Goal: Transaction & Acquisition: Purchase product/service

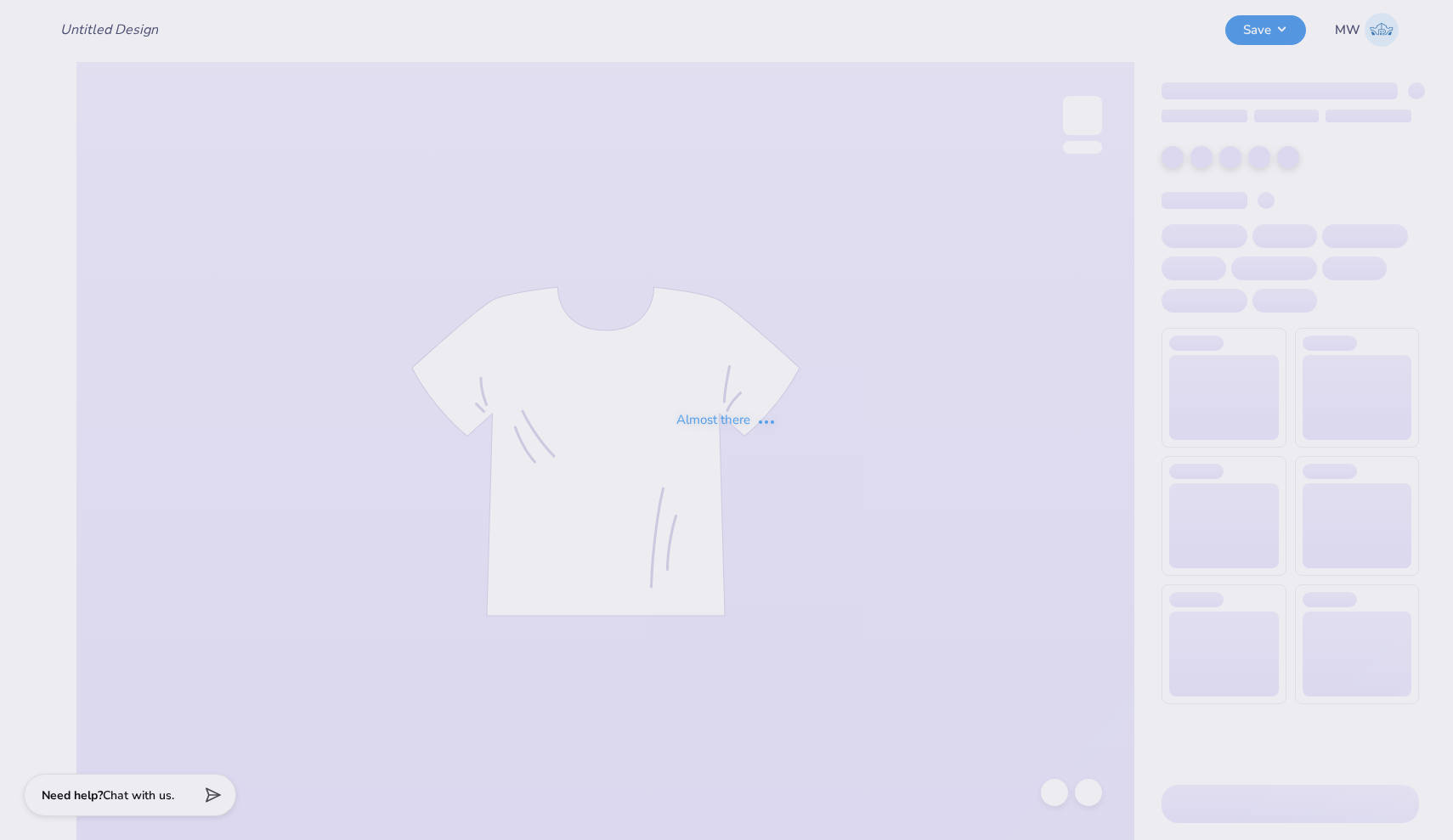
type input "LXA Dad's Weekend 2025"
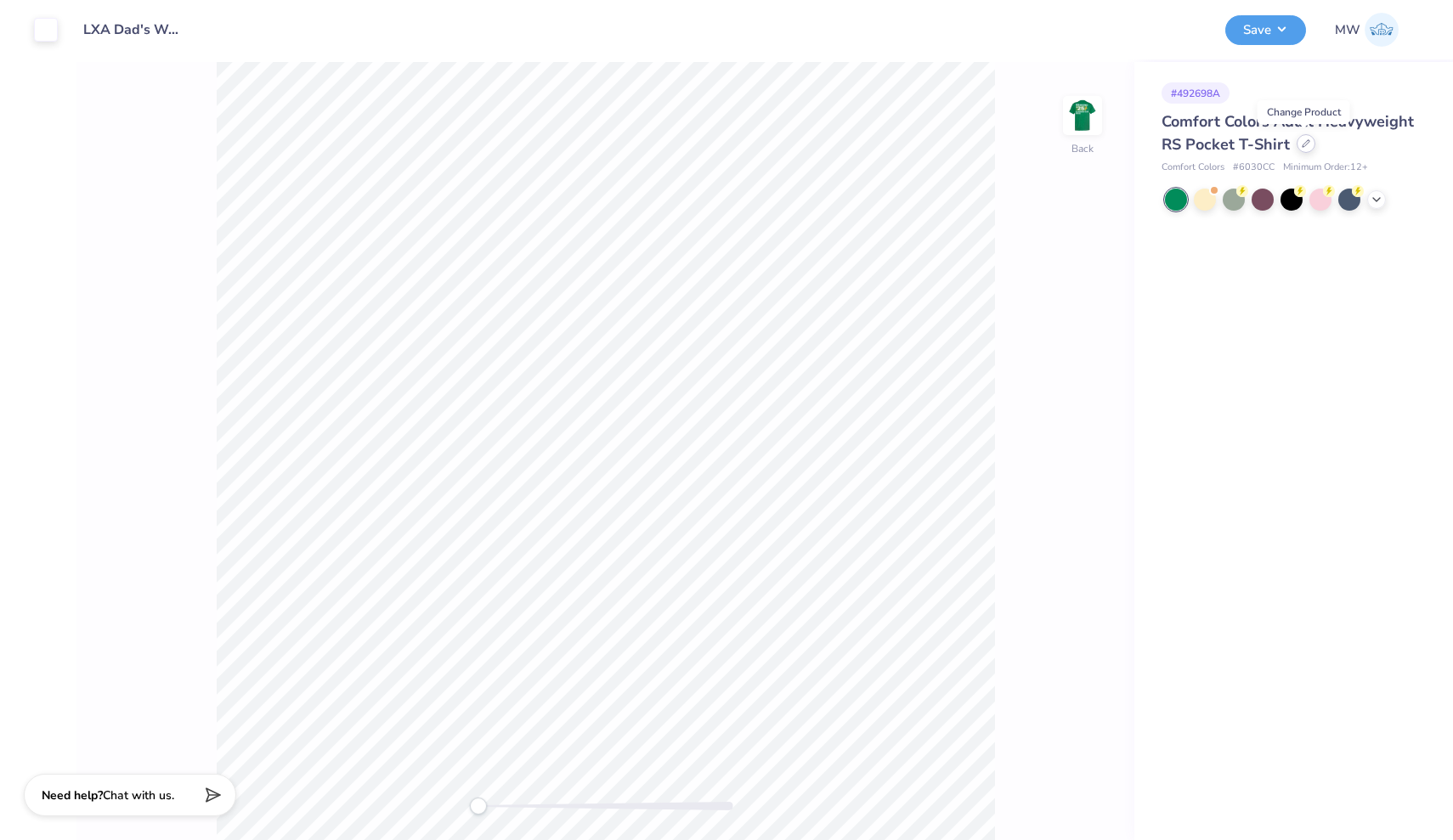
click at [1300, 149] on div at bounding box center [1306, 143] width 18 height 18
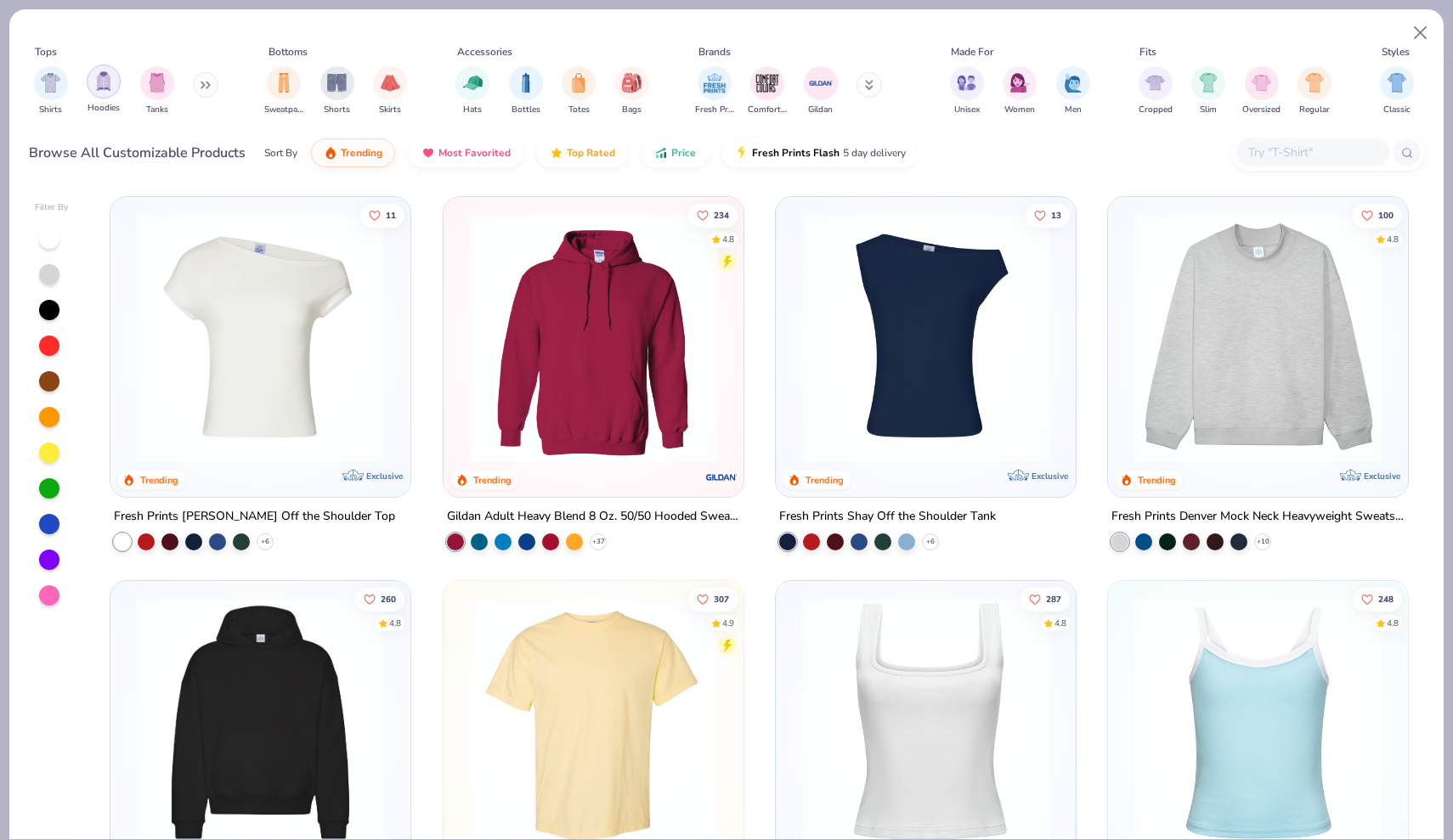
click at [100, 84] on img "filter for Hoodies" at bounding box center [104, 80] width 18 height 19
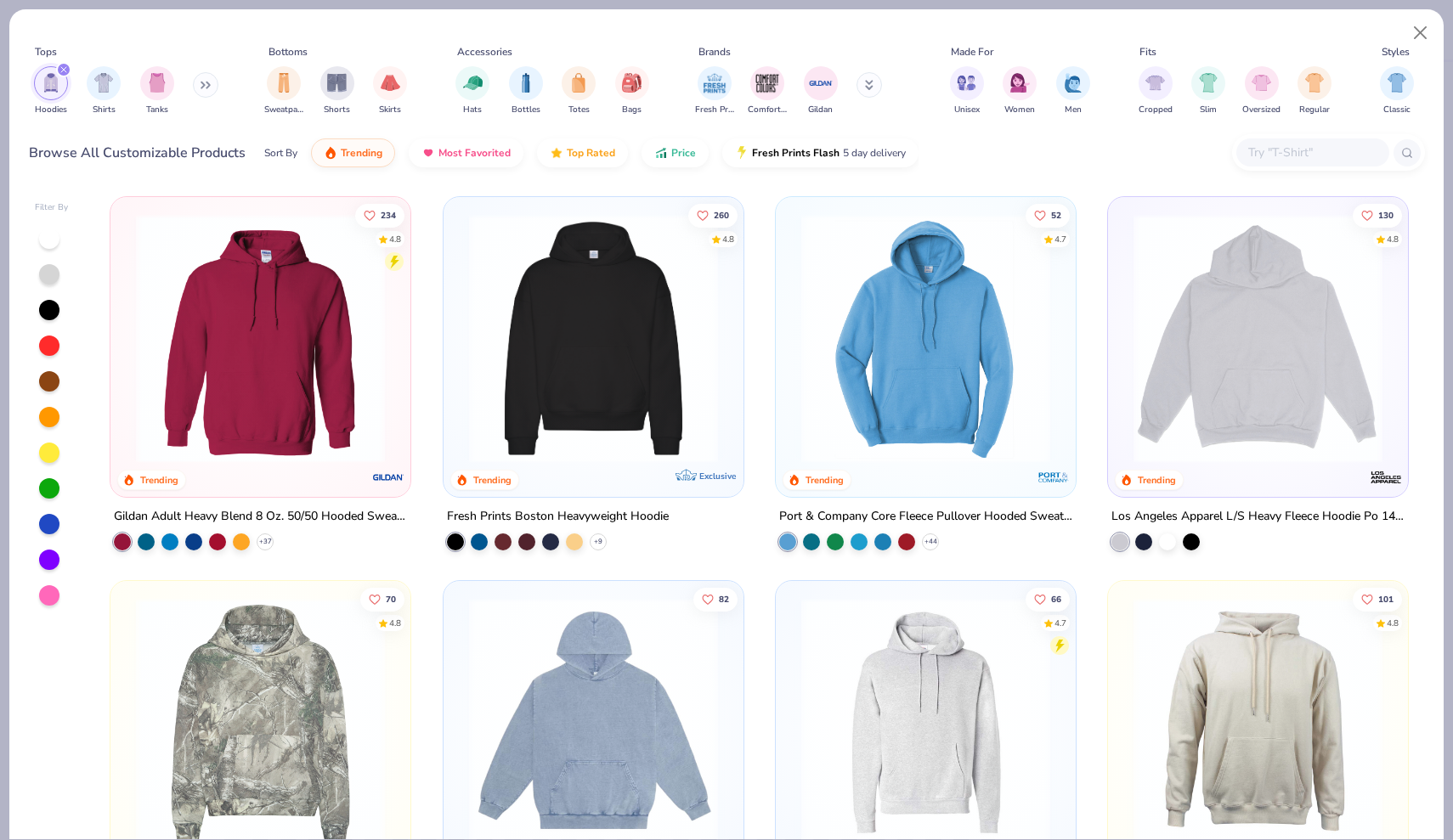
scroll to position [24, 0]
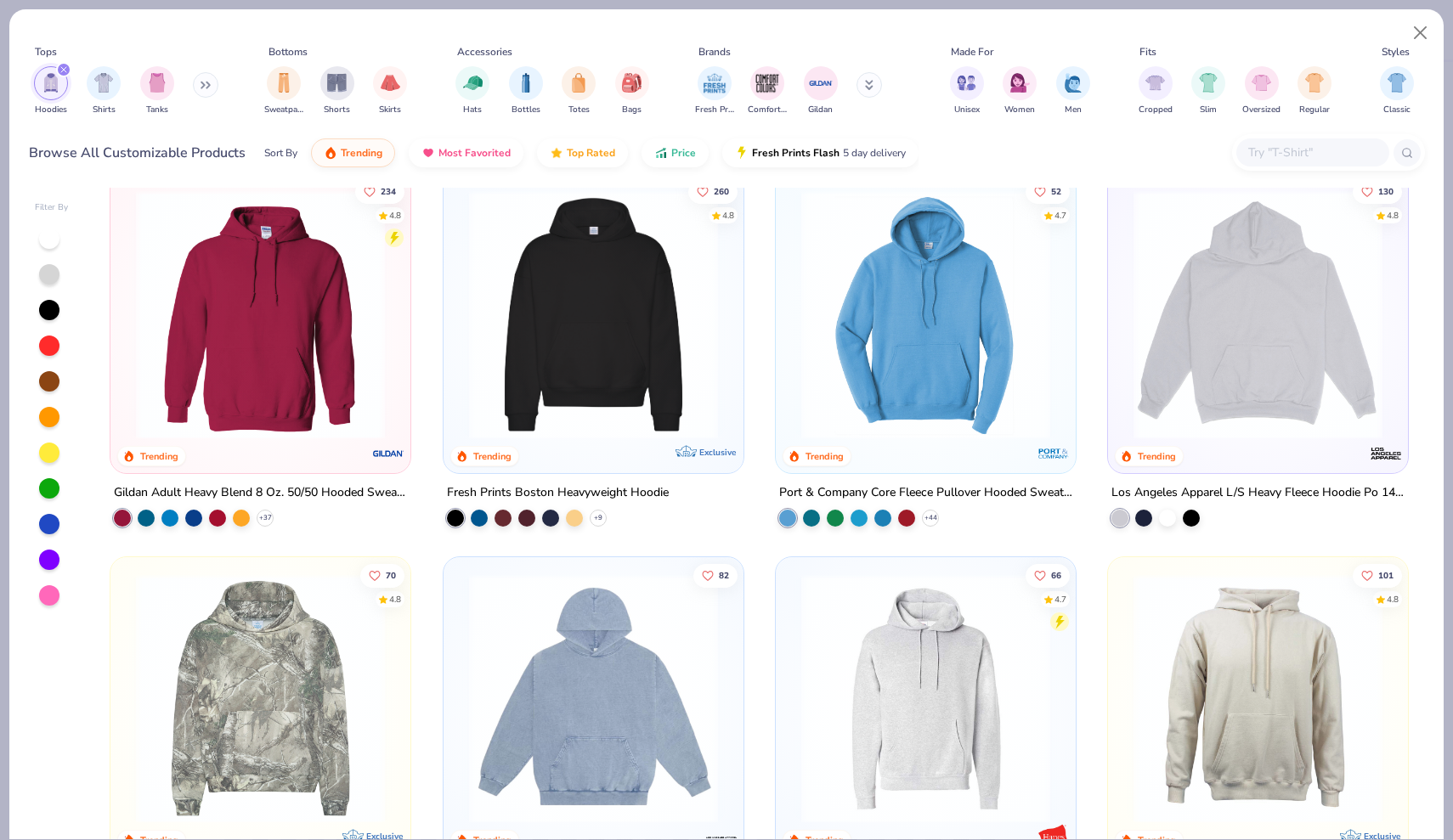
click at [584, 461] on div "260 4.8 Trending Exclusive" at bounding box center [593, 323] width 299 height 299
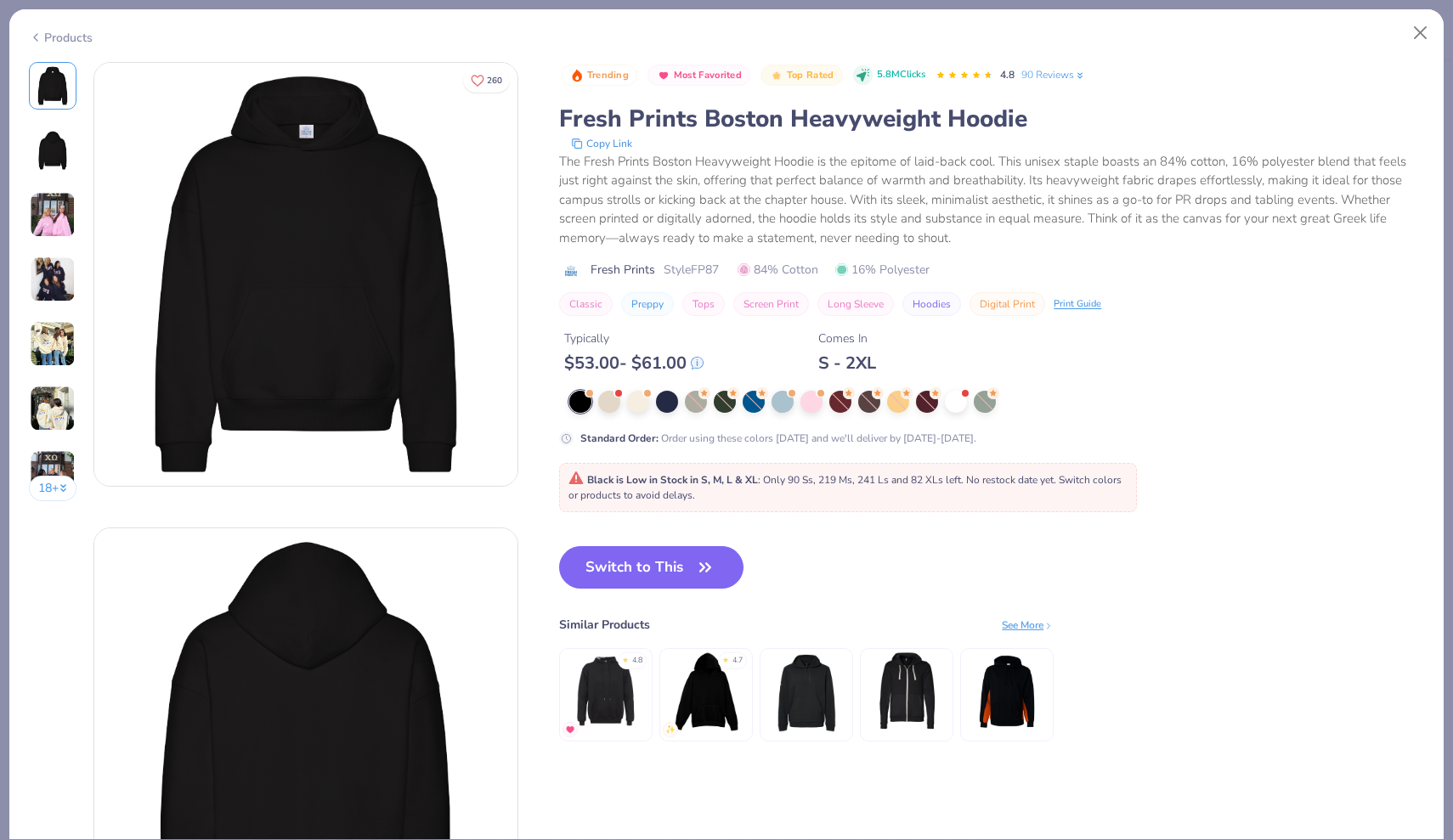
click at [42, 28] on icon at bounding box center [35, 37] width 14 height 20
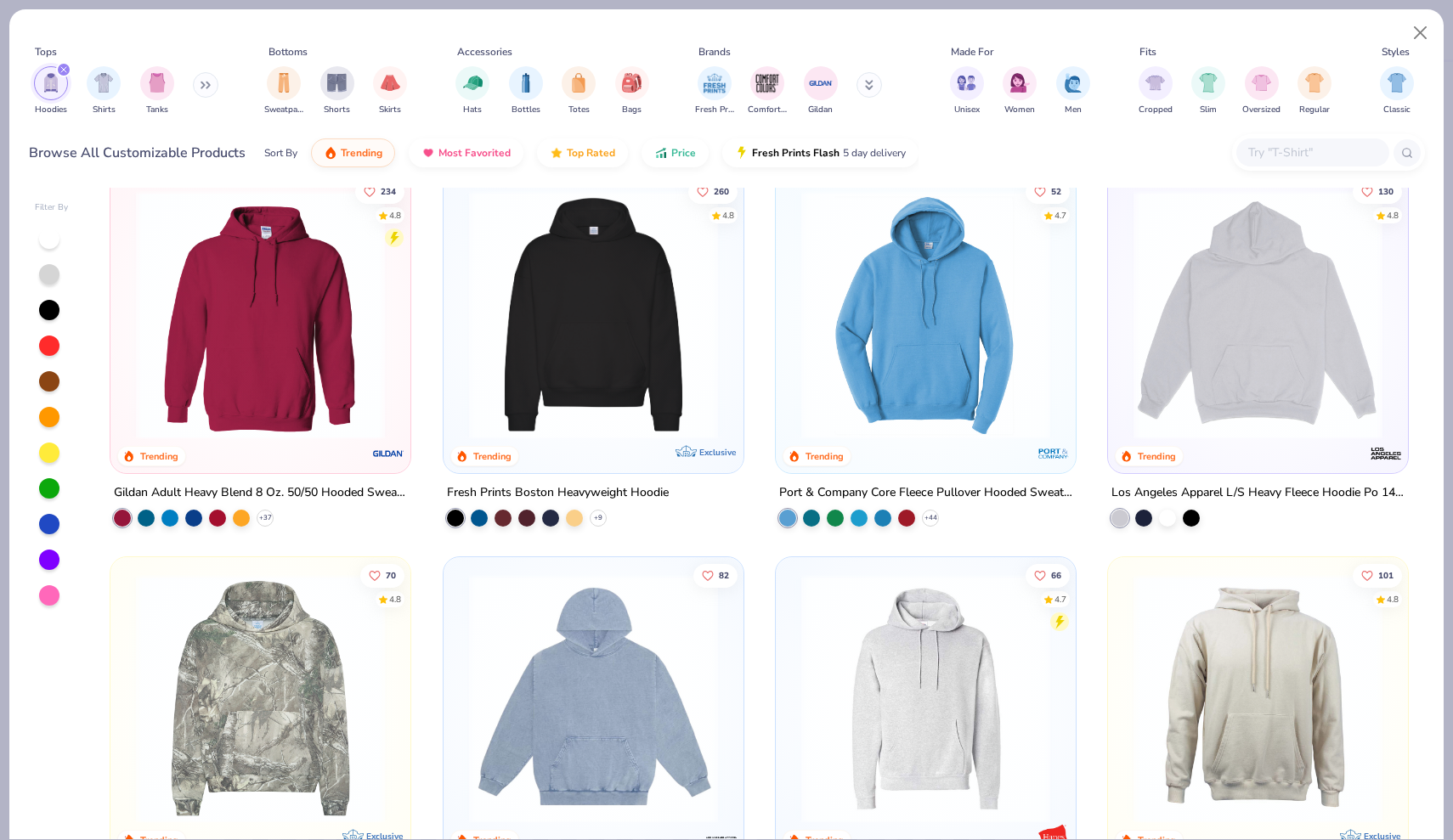
click at [234, 355] on img at bounding box center [261, 314] width 266 height 249
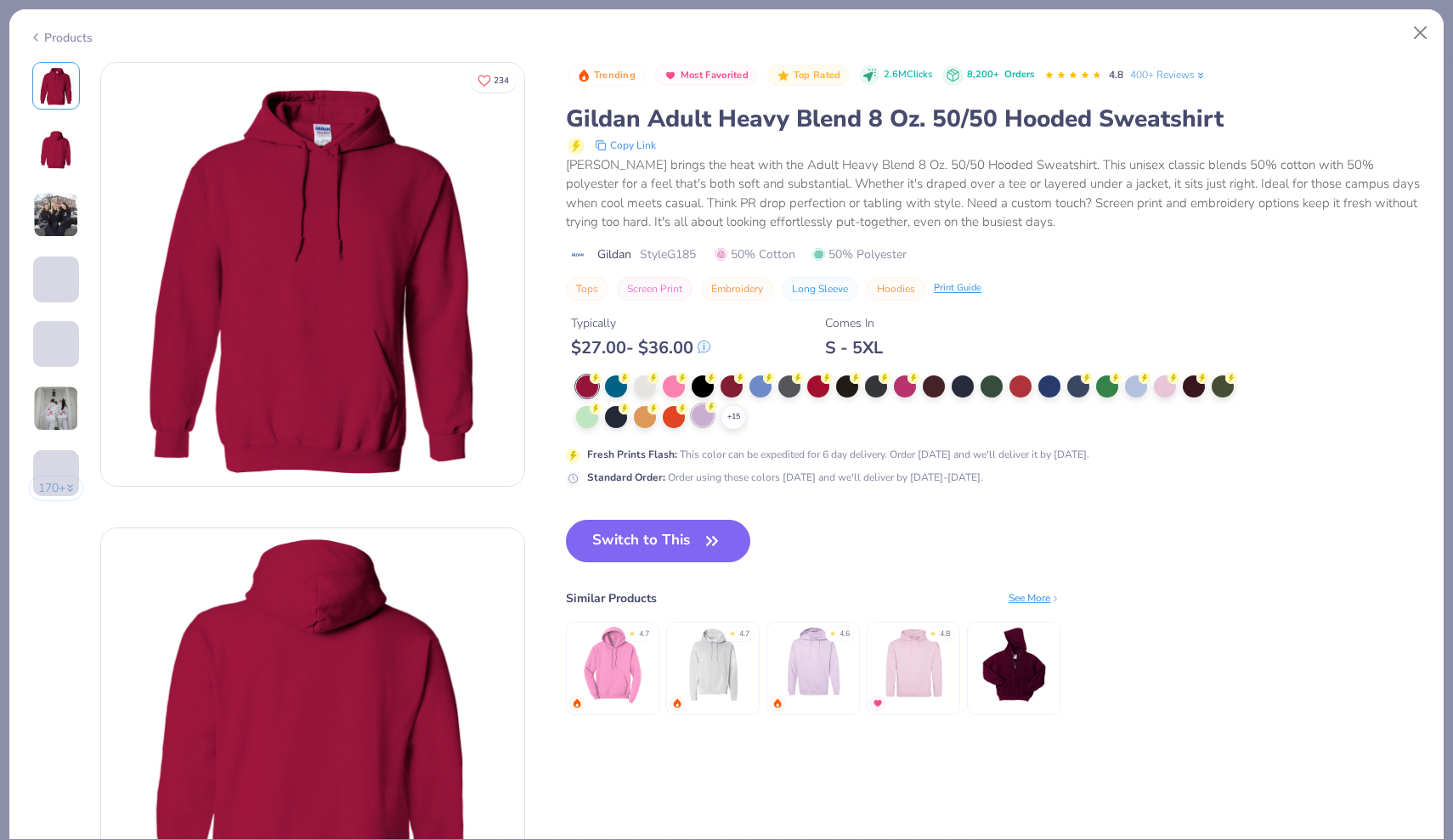
click at [705, 407] on div at bounding box center [702, 416] width 22 height 22
click at [705, 408] on div at bounding box center [702, 416] width 22 height 22
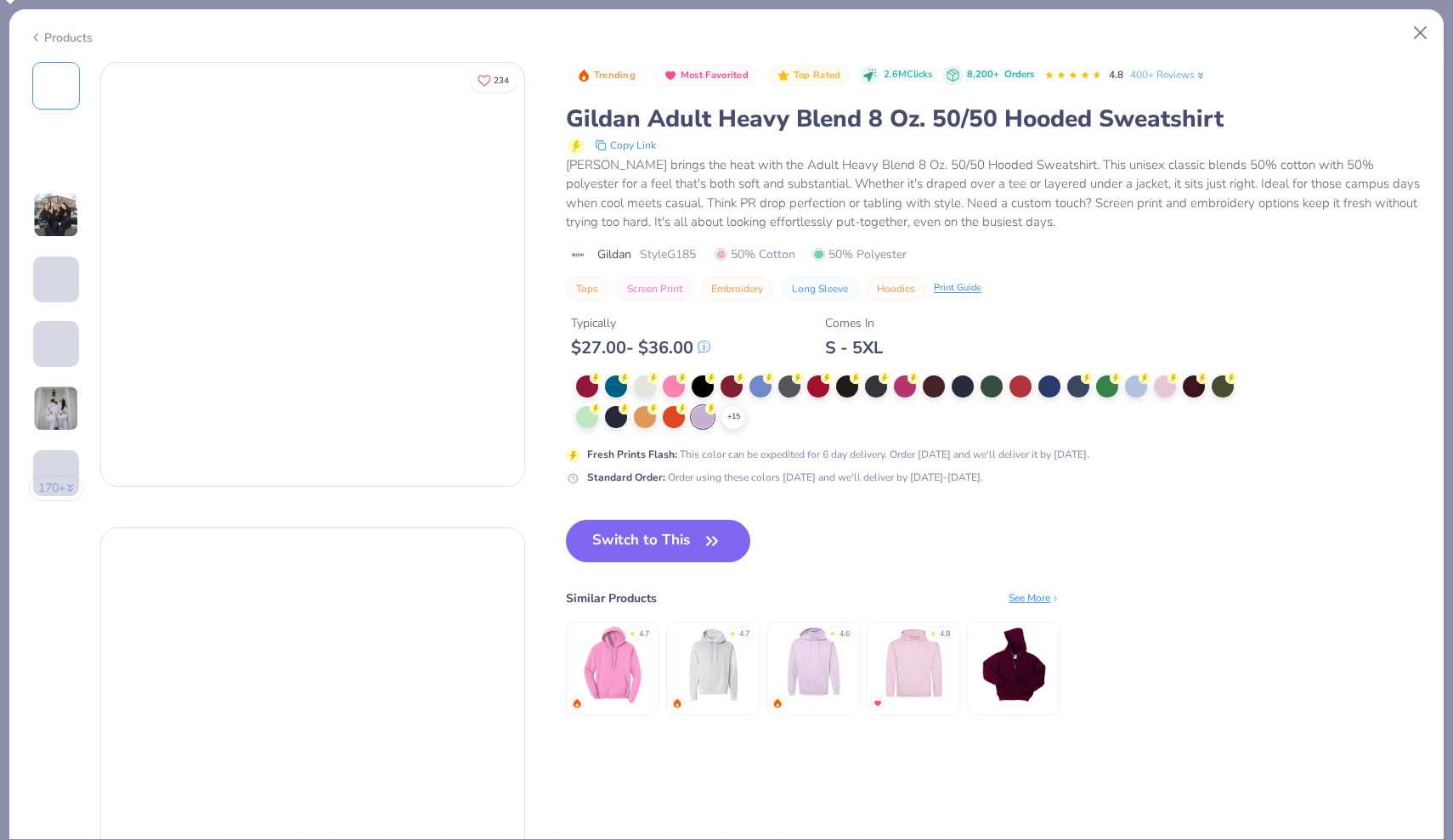
drag, startPoint x: 704, startPoint y: 404, endPoint x: 714, endPoint y: 409, distance: 11.2
click at [704, 406] on div at bounding box center [702, 417] width 22 height 22
click at [714, 409] on circle at bounding box center [711, 408] width 12 height 12
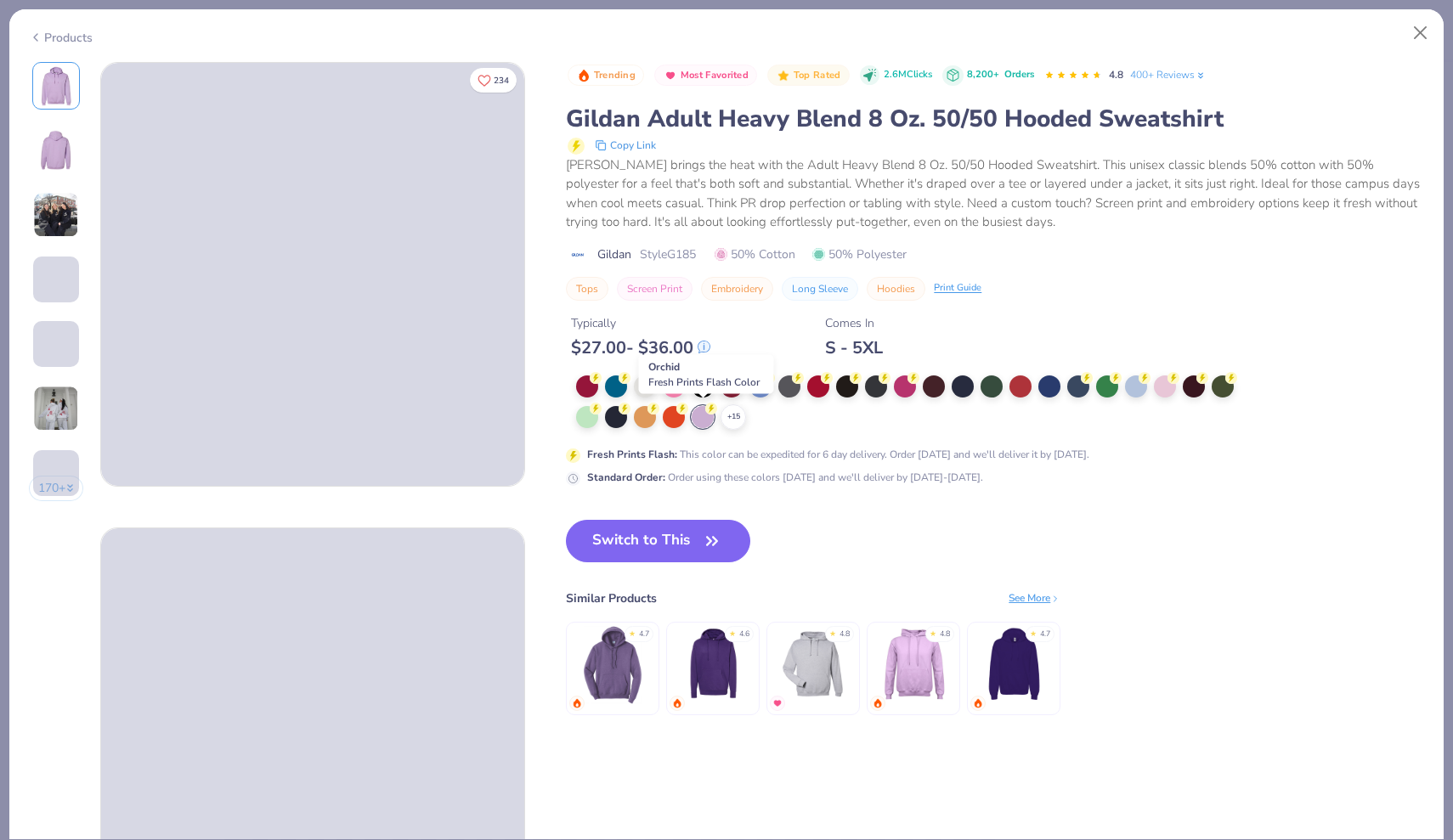
click at [714, 409] on circle at bounding box center [711, 408] width 12 height 12
click at [741, 409] on div "+ 15" at bounding box center [733, 418] width 26 height 26
click at [710, 412] on icon at bounding box center [711, 408] width 12 height 12
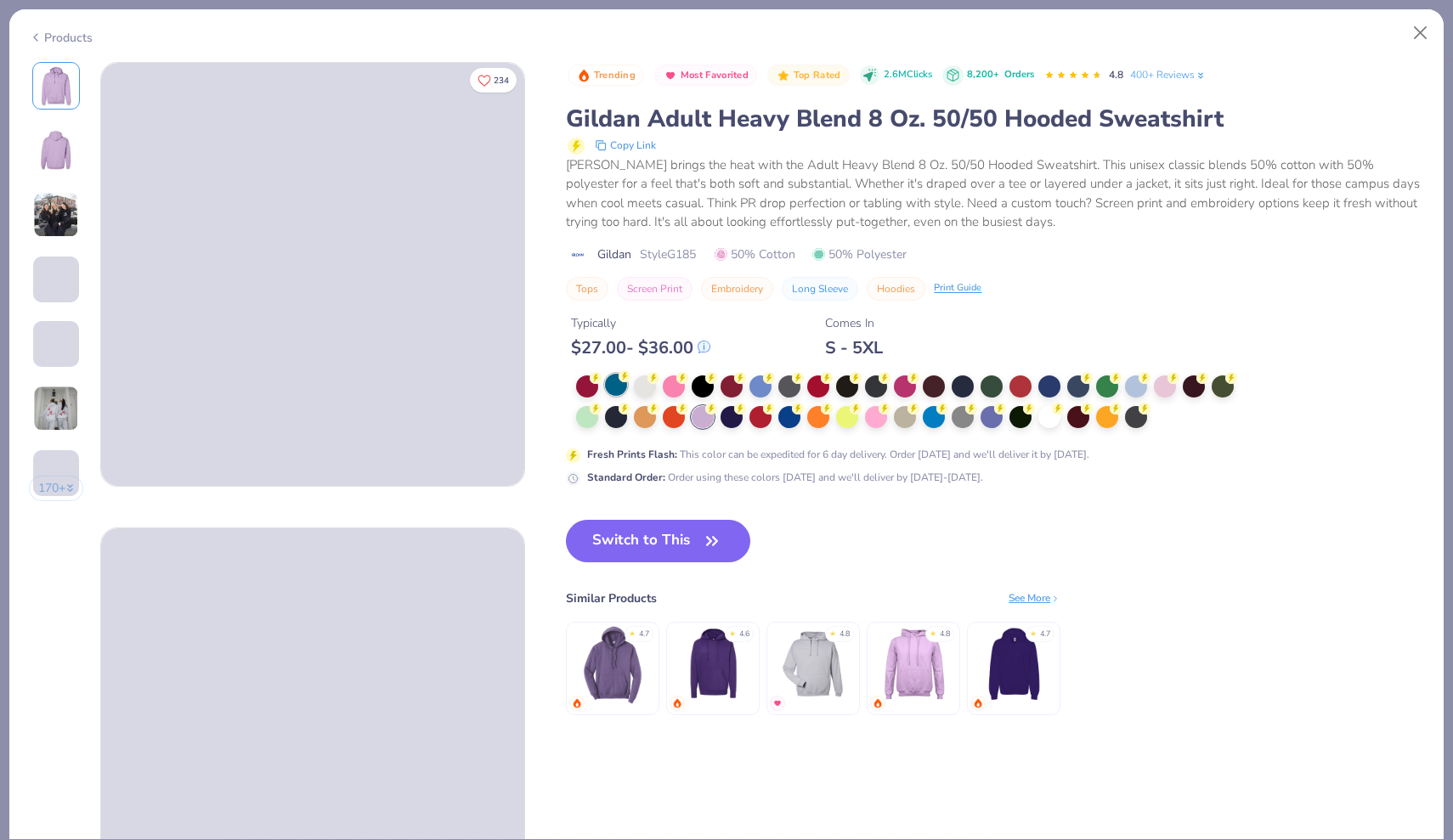
click at [617, 380] on div at bounding box center [616, 384] width 22 height 22
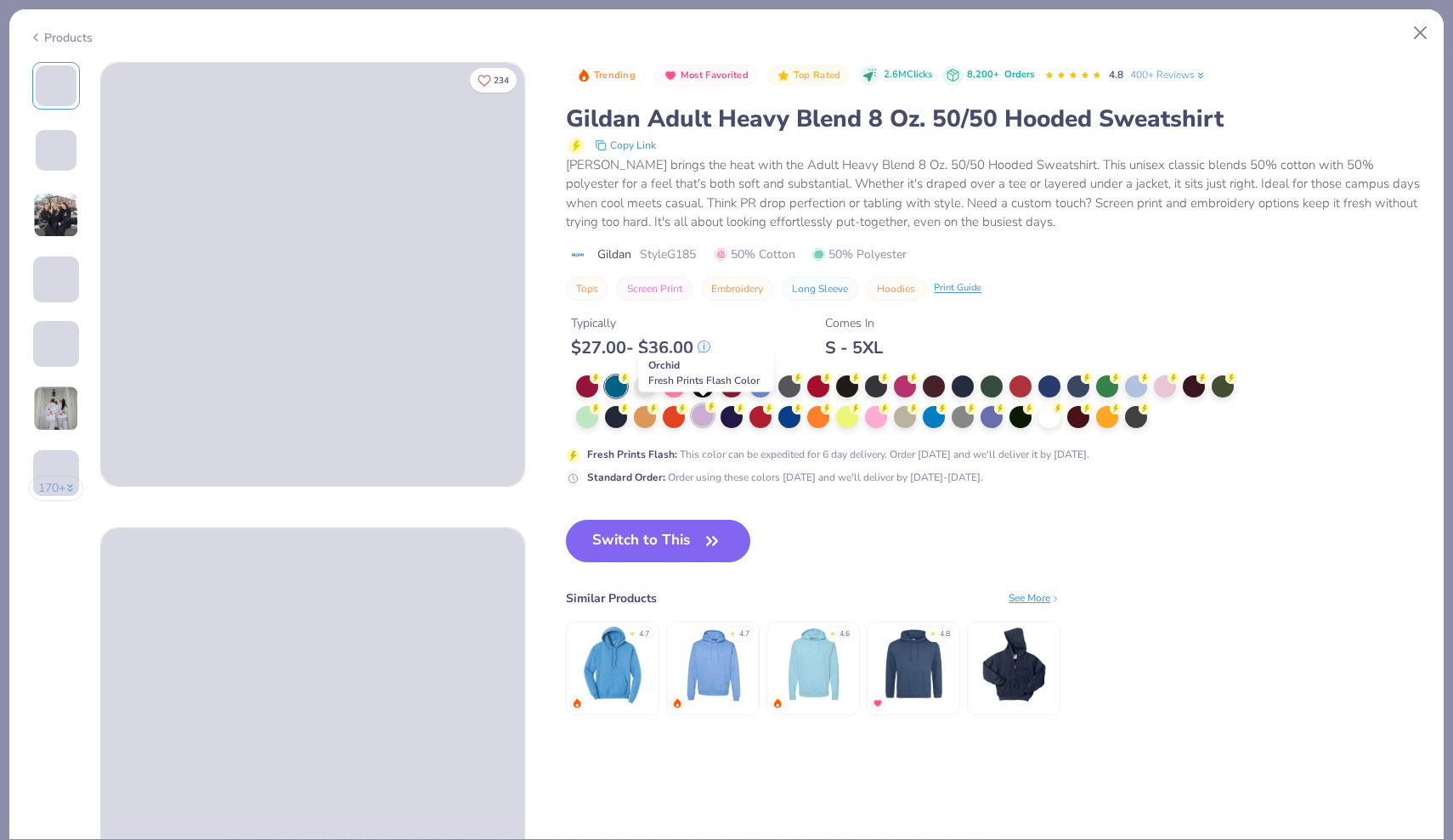
click at [702, 415] on div at bounding box center [702, 416] width 22 height 22
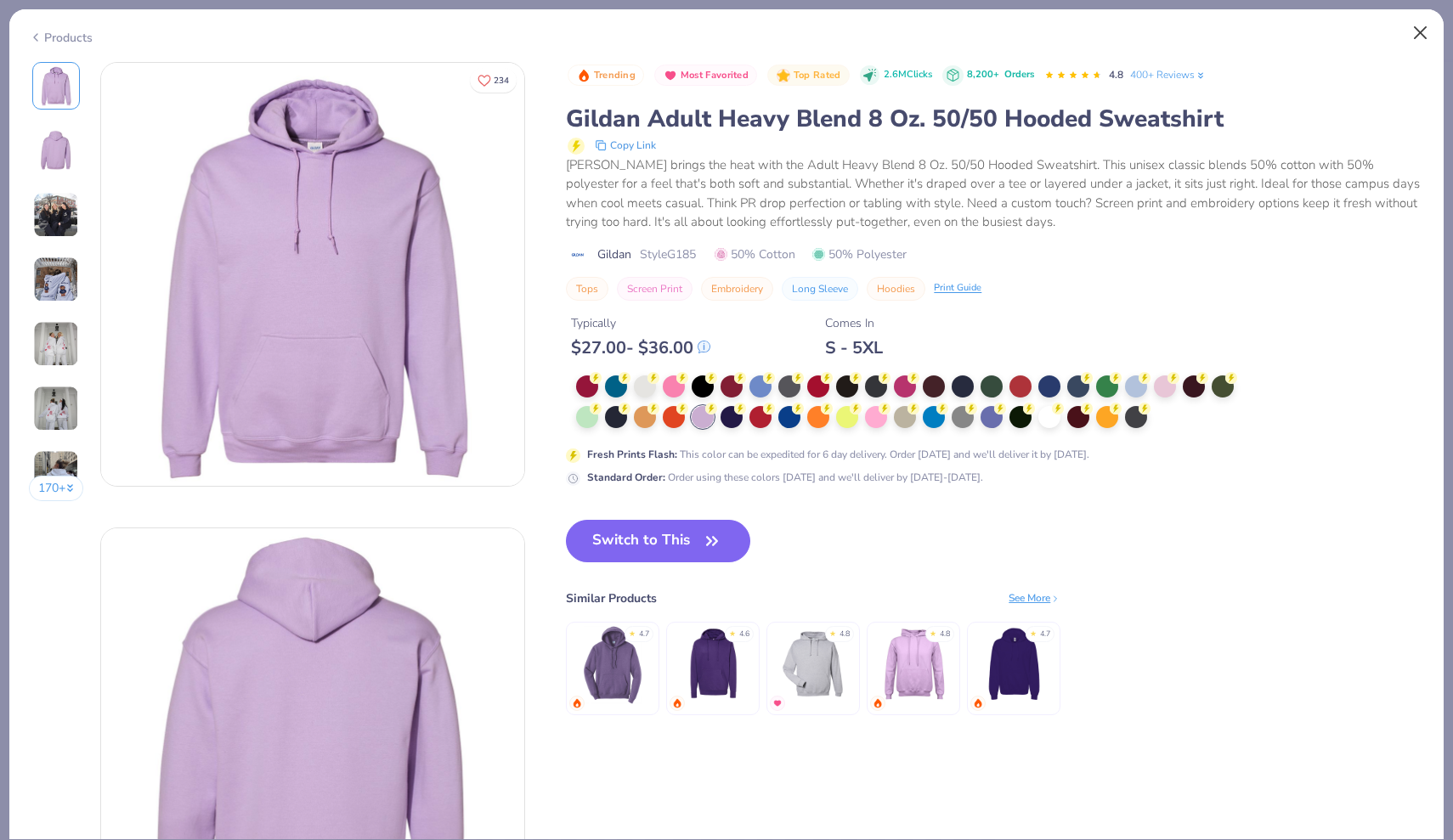
click at [1419, 38] on button "Close" at bounding box center [1420, 32] width 32 height 32
click at [1421, 34] on button "Close" at bounding box center [1420, 32] width 32 height 32
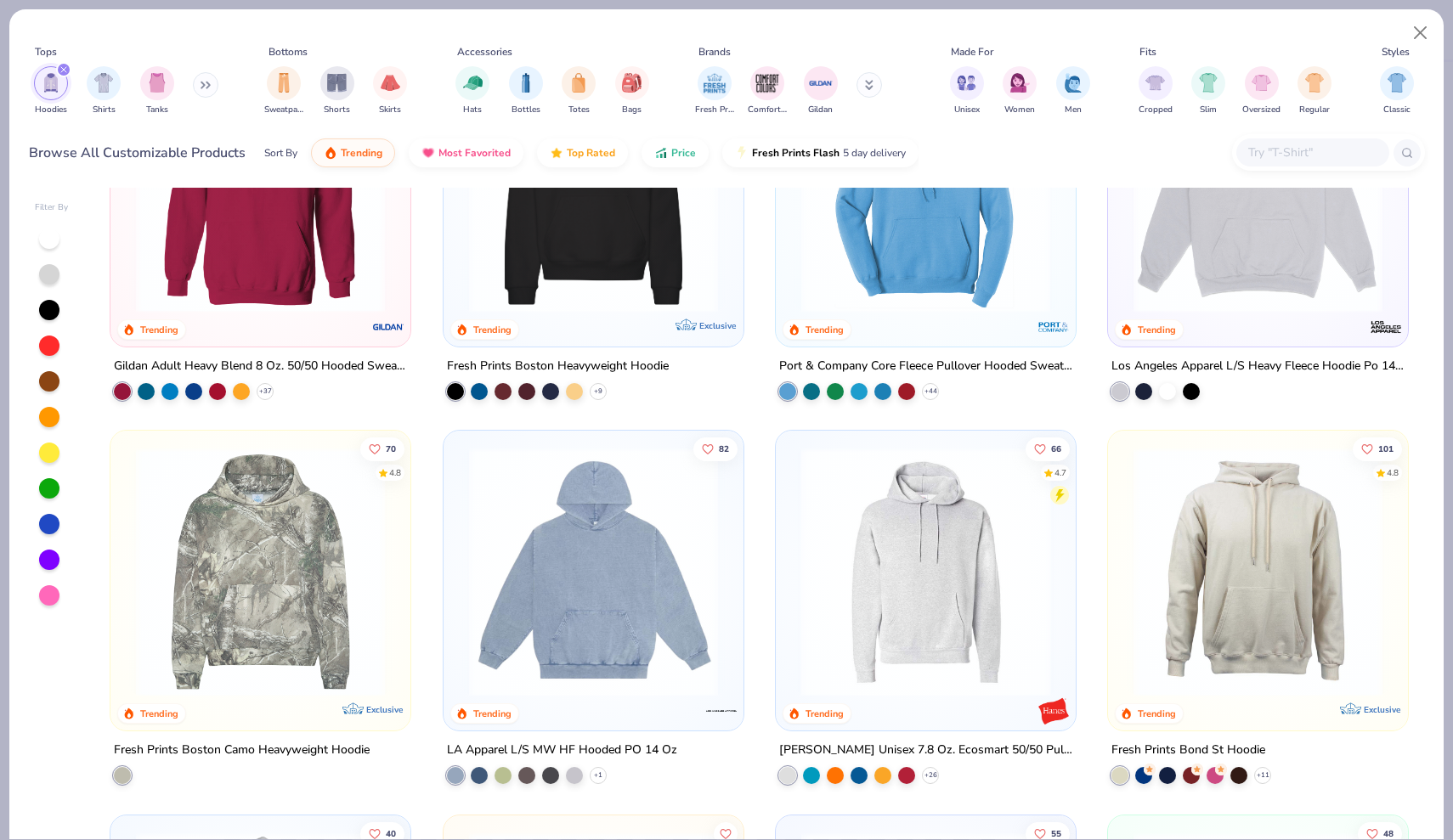
scroll to position [208, 0]
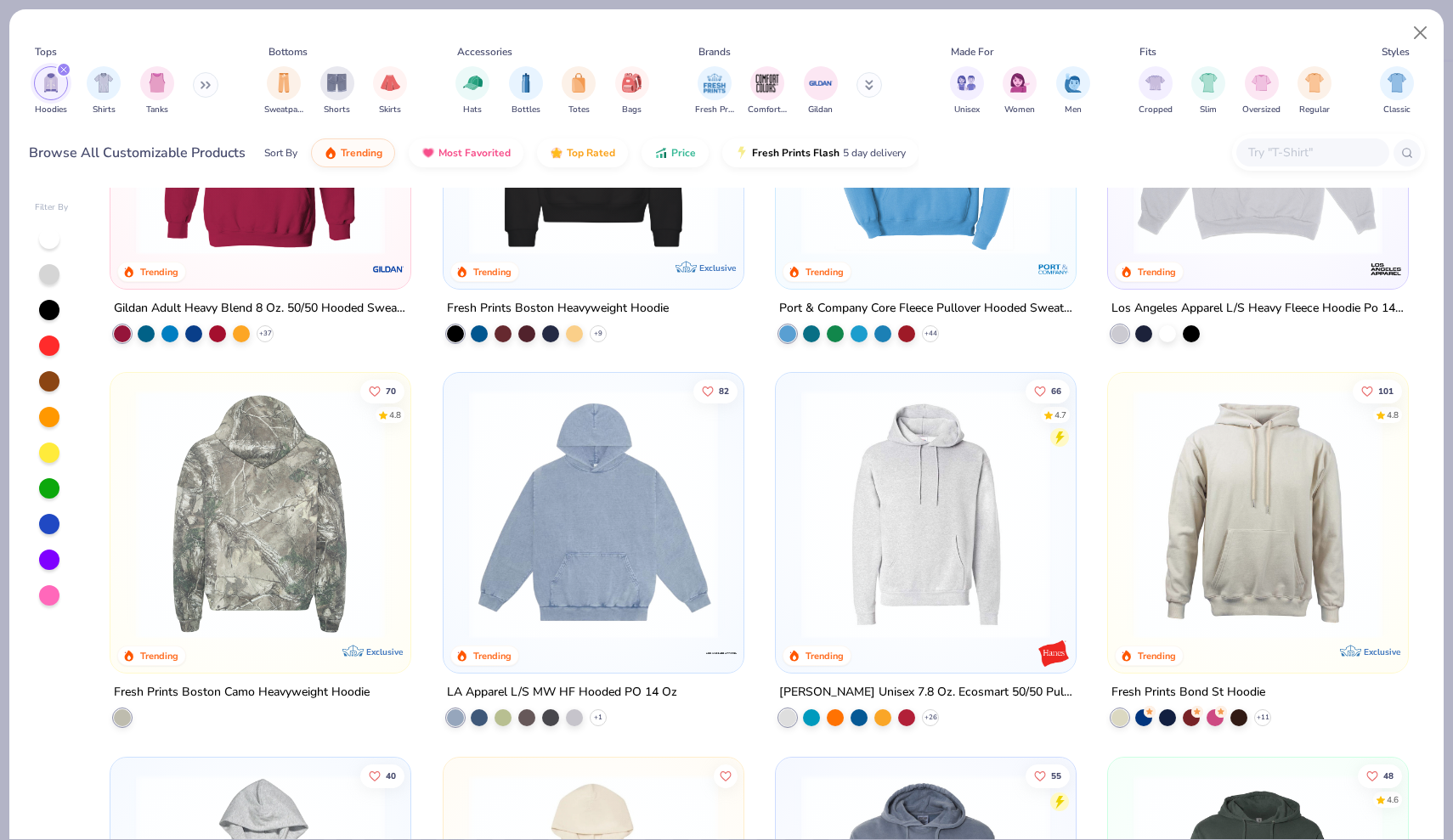
click at [296, 551] on div at bounding box center [261, 514] width 799 height 249
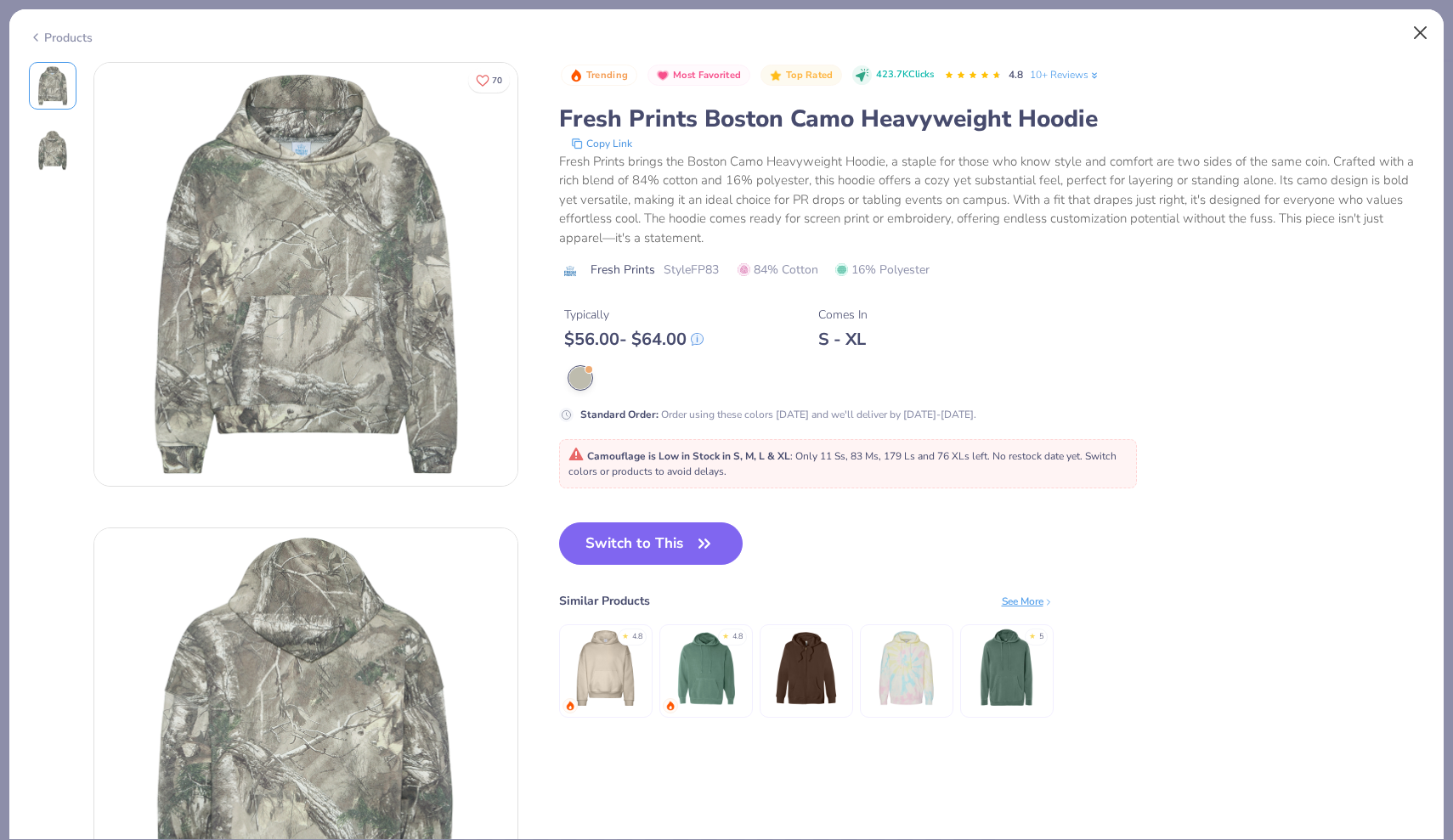
click at [1422, 30] on button "Close" at bounding box center [1420, 32] width 32 height 32
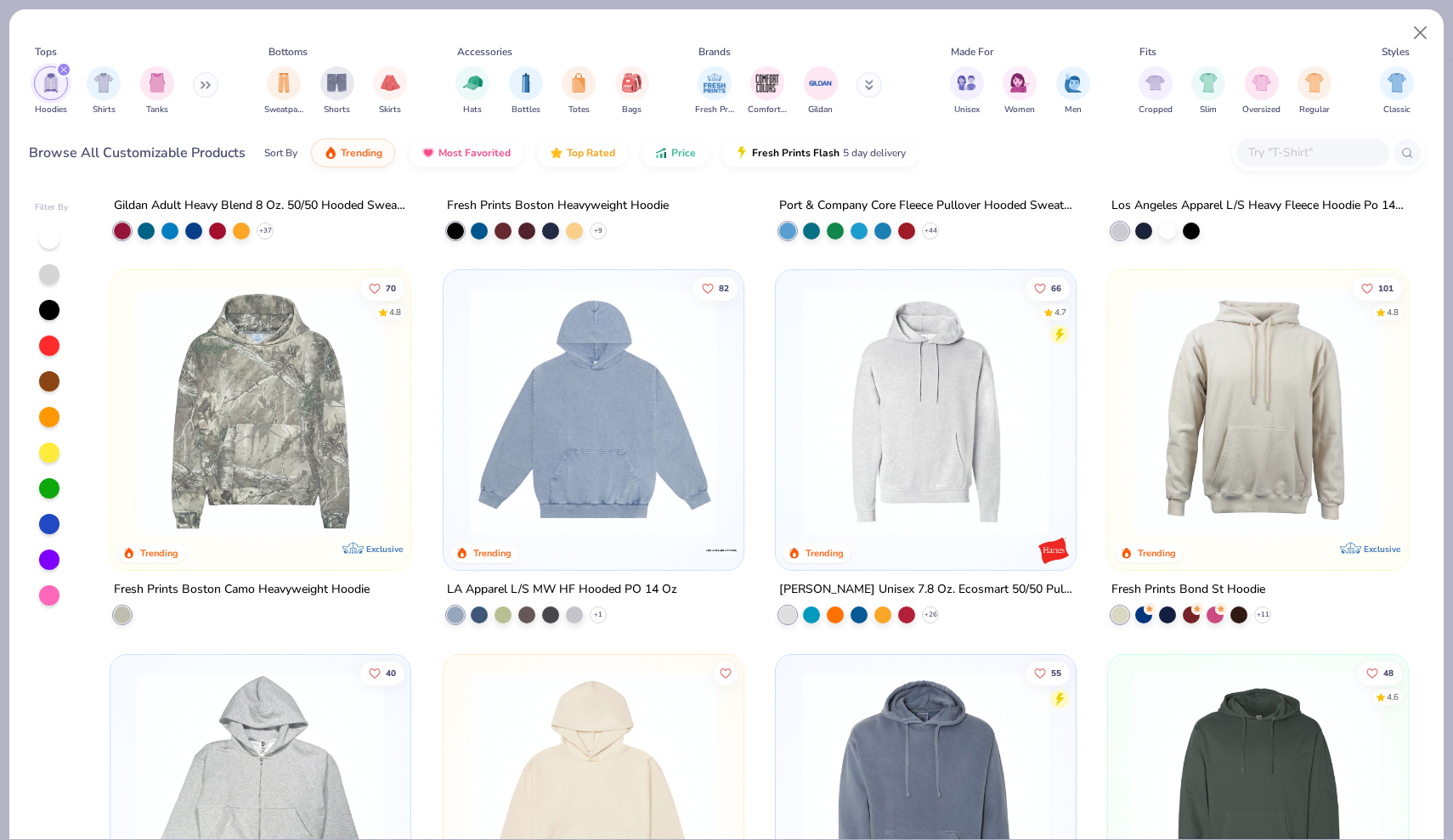
scroll to position [313, 0]
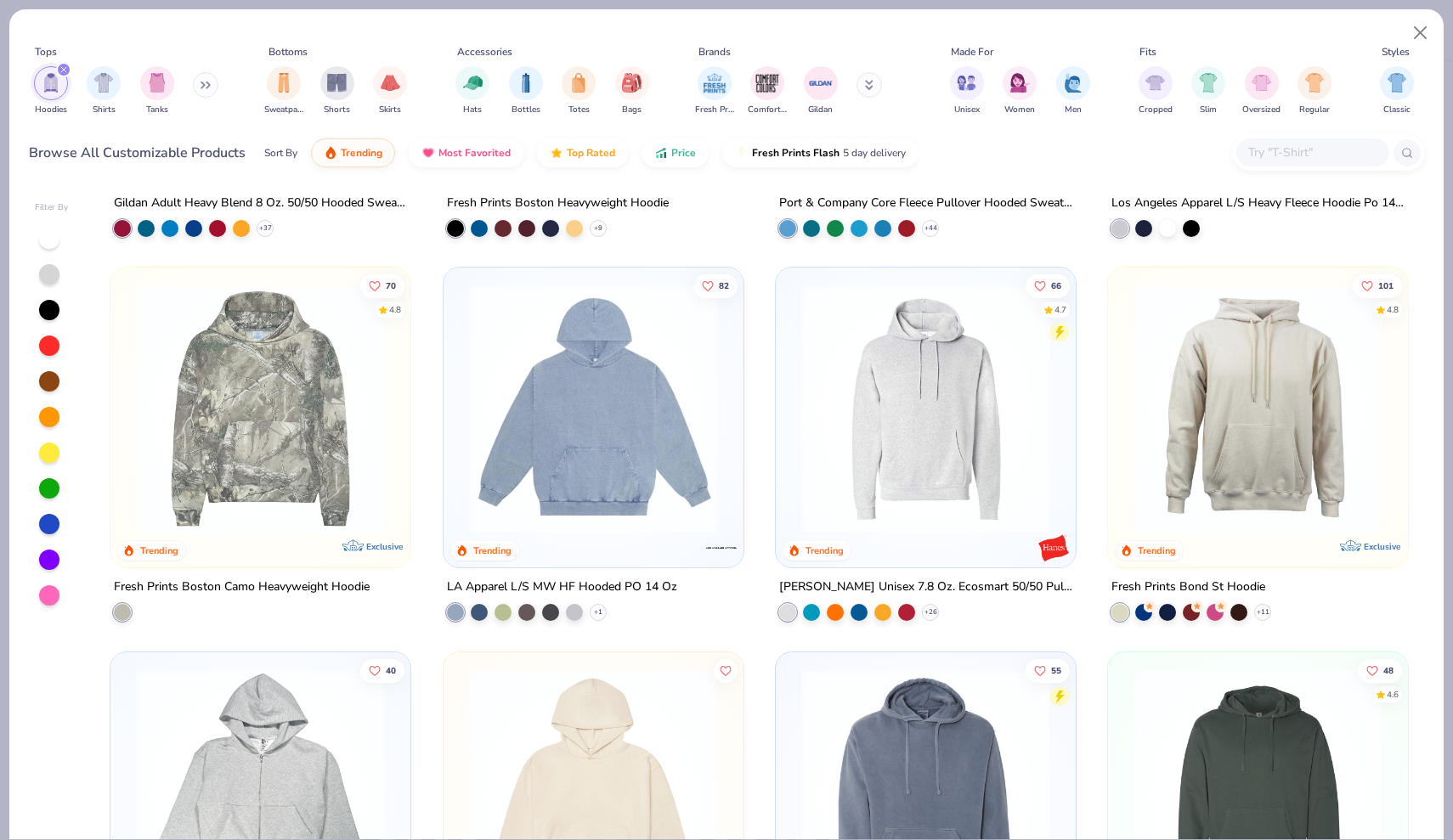
click at [721, 415] on img at bounding box center [593, 408] width 266 height 249
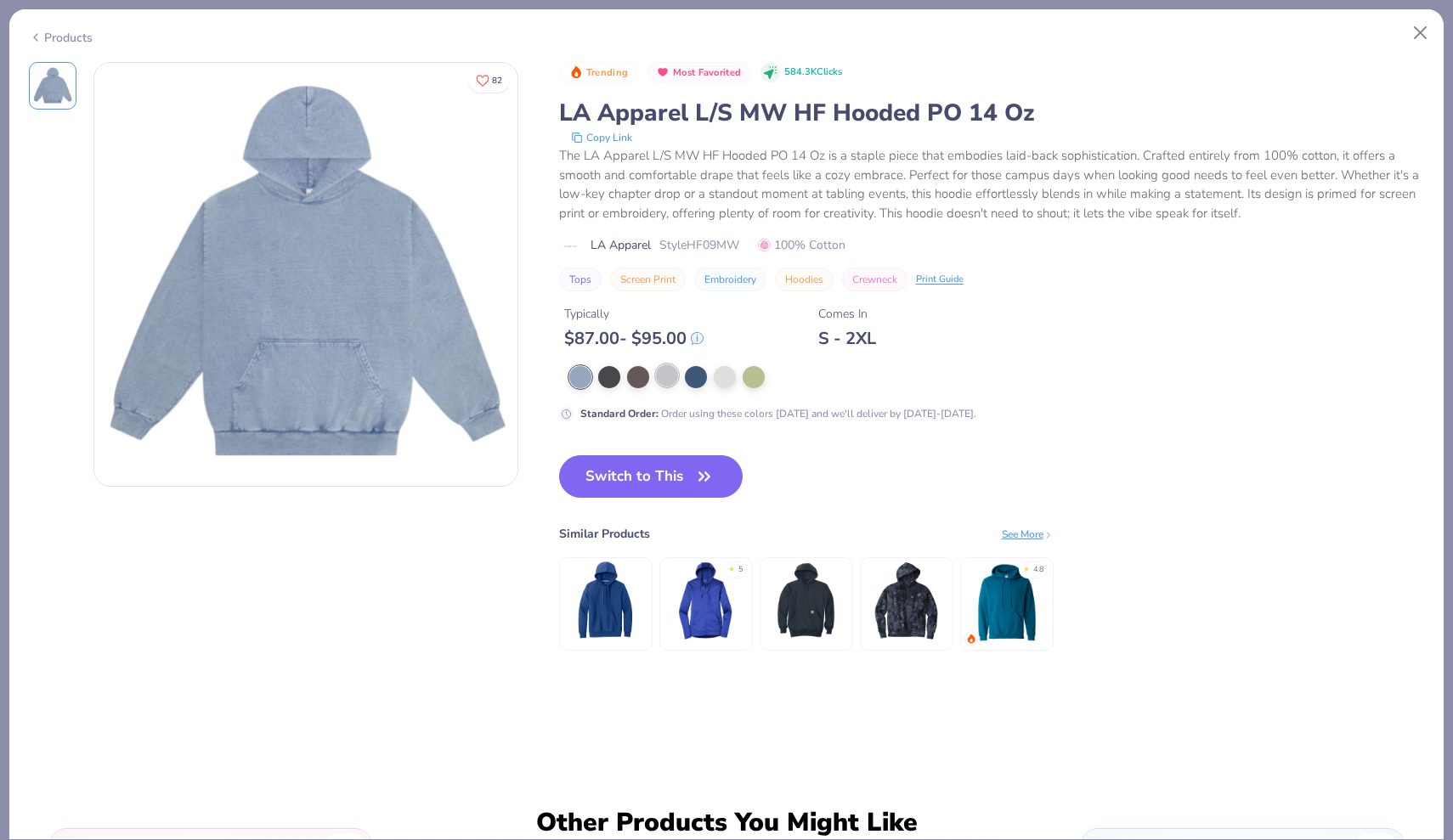
click at [674, 376] on div at bounding box center [667, 375] width 22 height 22
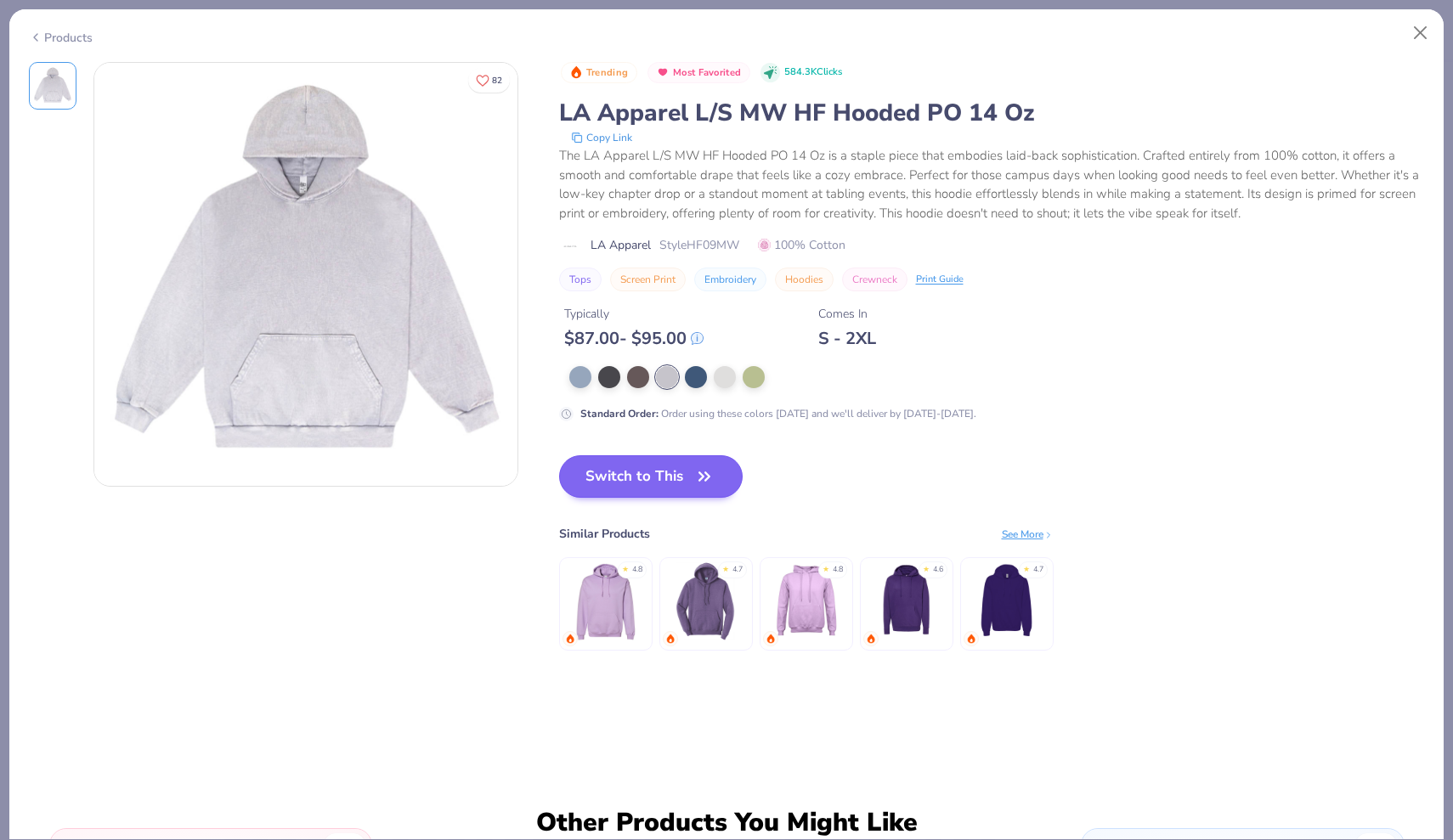
click at [693, 474] on button "Switch to This" at bounding box center [651, 477] width 184 height 43
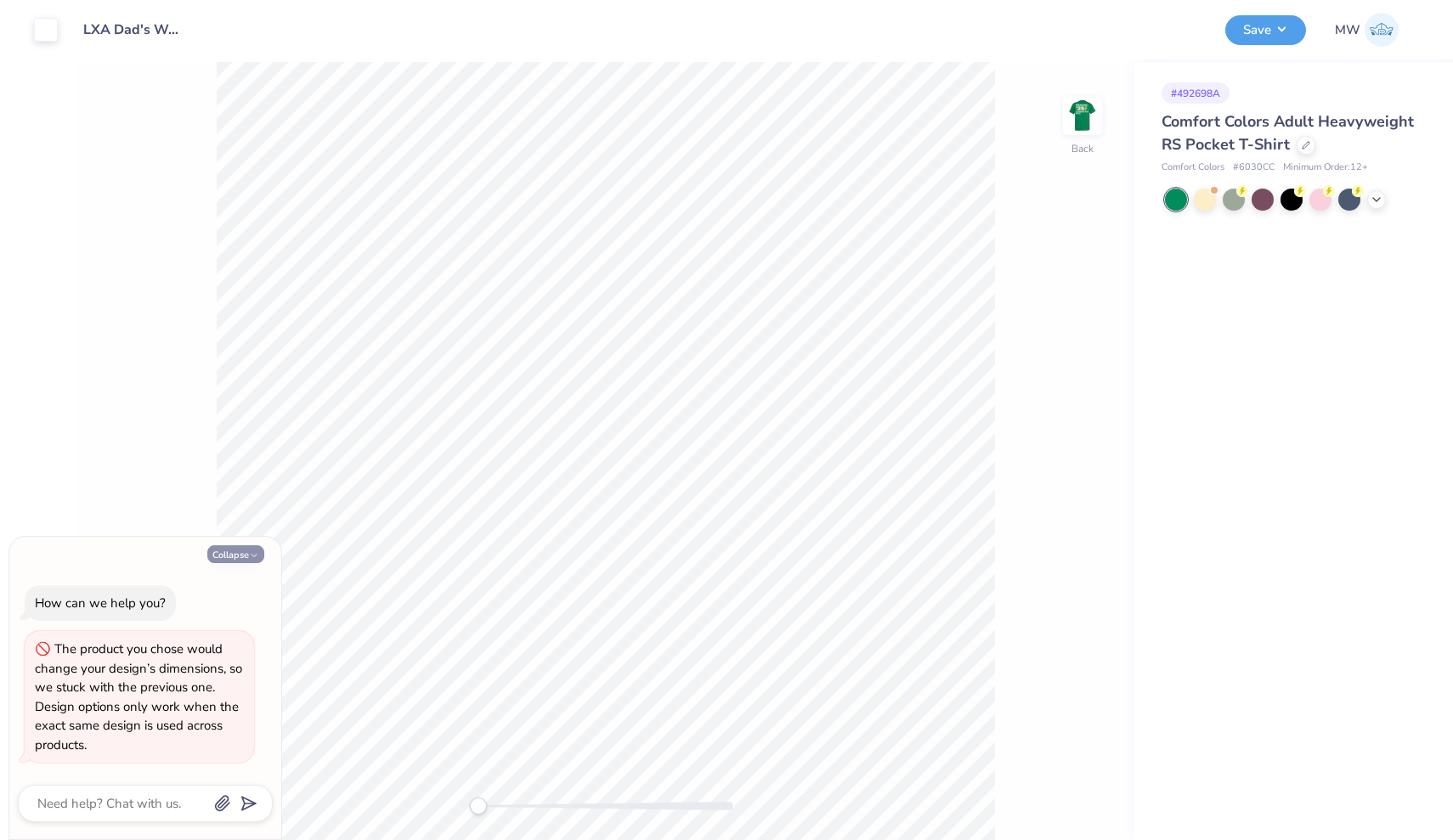
click at [241, 554] on button "Collapse" at bounding box center [236, 554] width 57 height 18
type textarea "x"
